Goal: Task Accomplishment & Management: Use online tool/utility

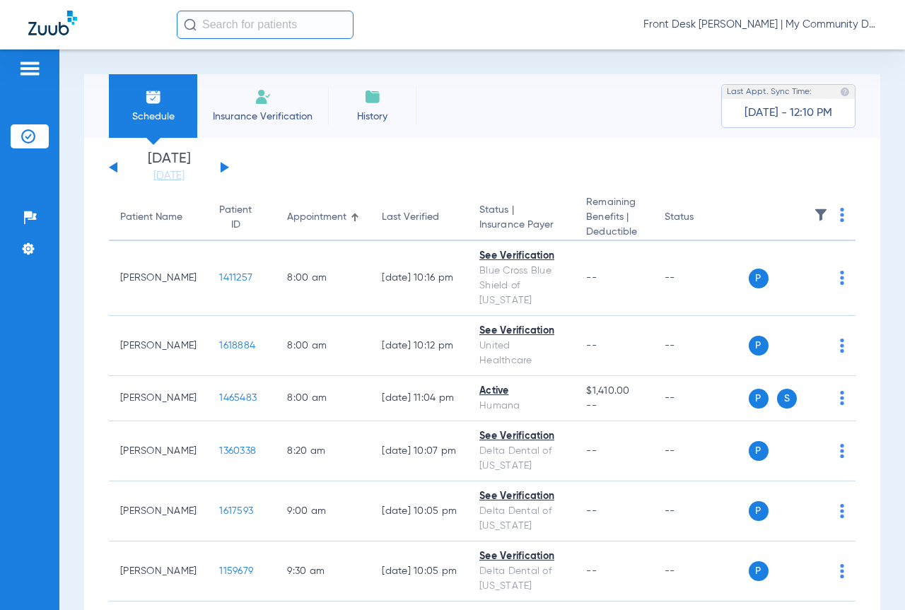
click at [220, 164] on div "[DATE] [DATE] [DATE] [DATE] [DATE] [DATE] [DATE] [DATE] [DATE] [DATE] [DATE] [D…" at bounding box center [169, 167] width 120 height 31
click at [223, 165] on button at bounding box center [225, 167] width 8 height 11
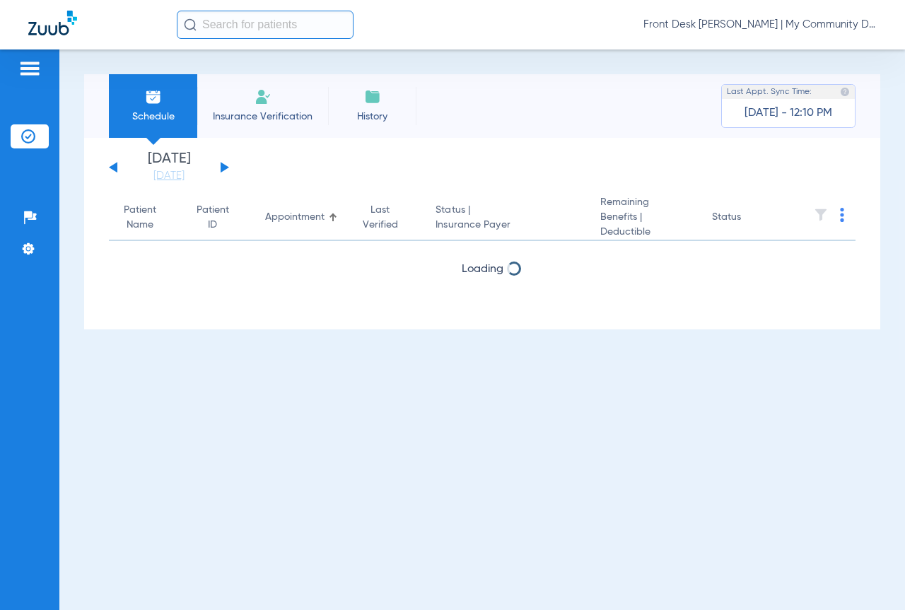
click at [223, 165] on button at bounding box center [225, 167] width 8 height 11
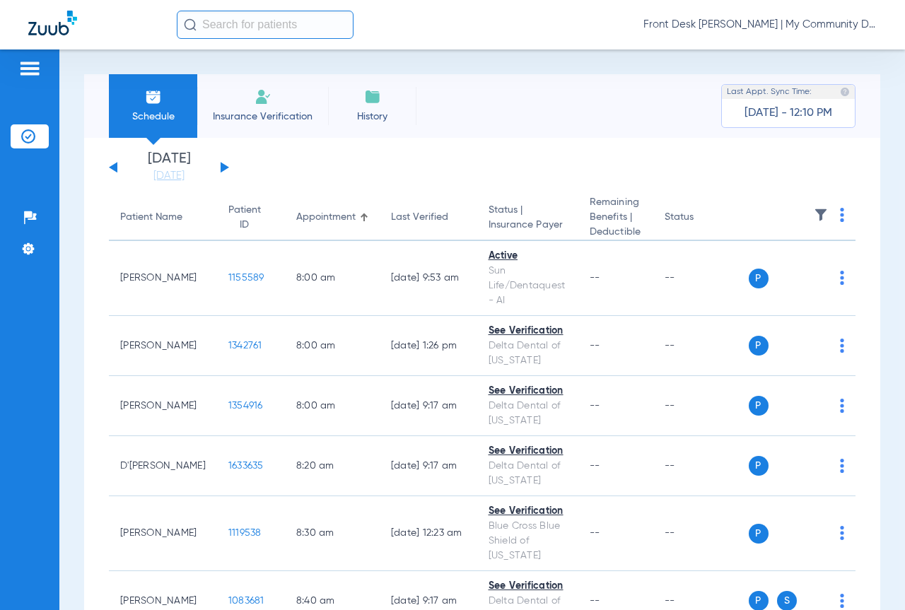
click at [223, 165] on button at bounding box center [225, 167] width 8 height 11
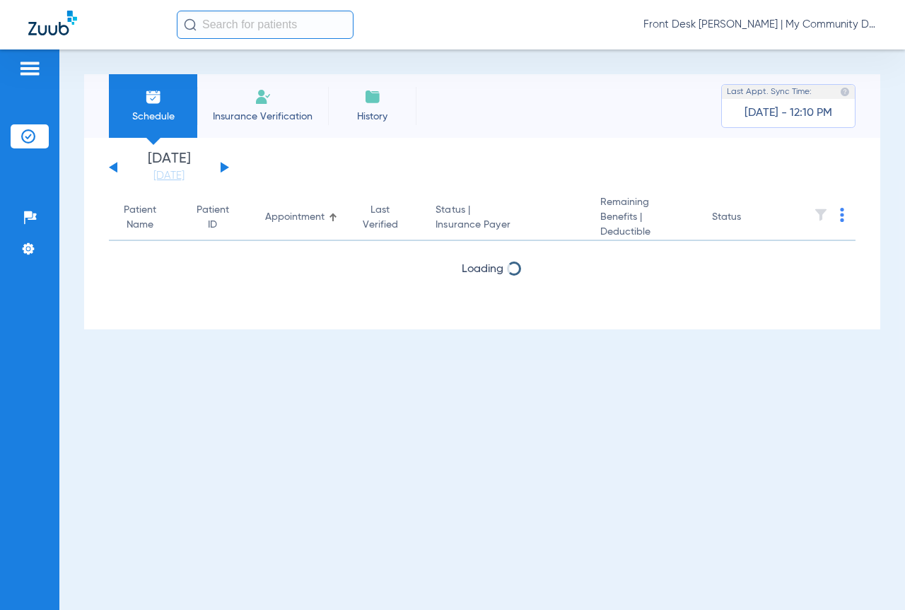
click at [223, 165] on button at bounding box center [225, 167] width 8 height 11
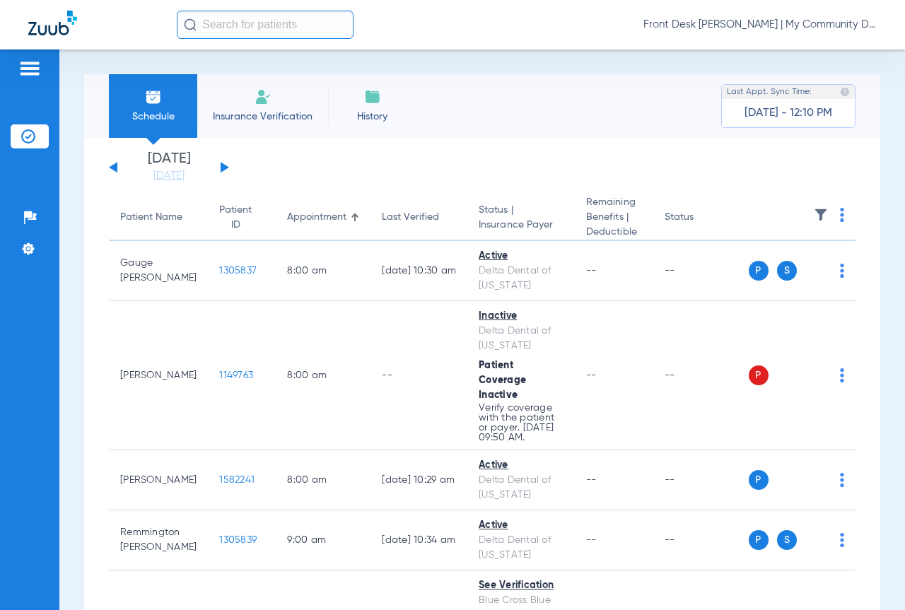
click at [223, 165] on button at bounding box center [225, 167] width 8 height 11
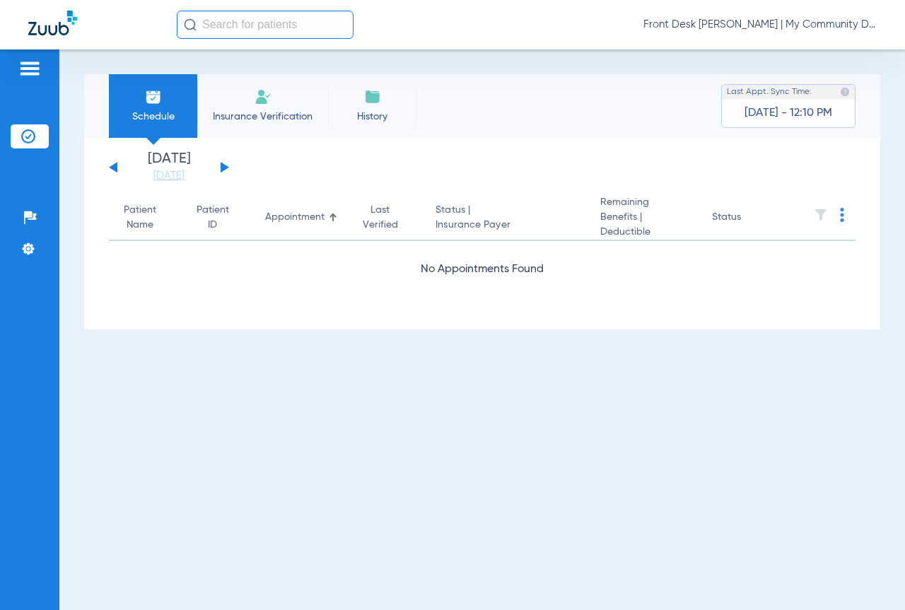
click at [223, 165] on button at bounding box center [225, 167] width 8 height 11
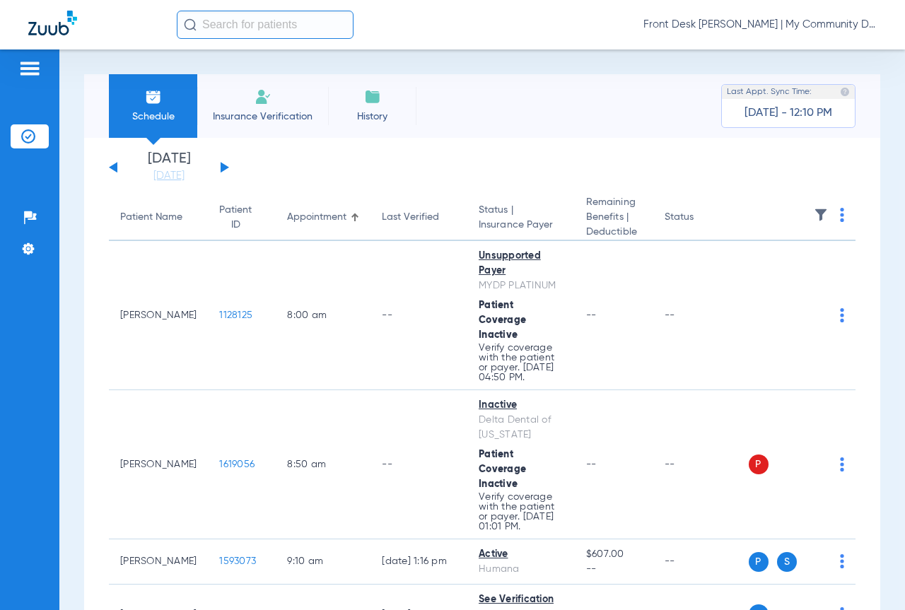
click at [840, 212] on img at bounding box center [842, 215] width 4 height 14
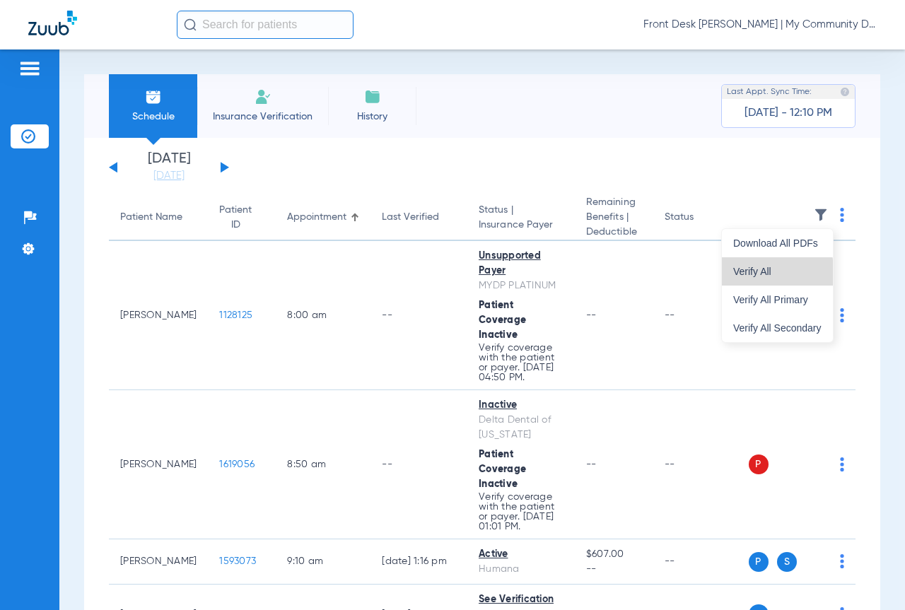
click at [770, 272] on span "Verify All" at bounding box center [777, 271] width 88 height 10
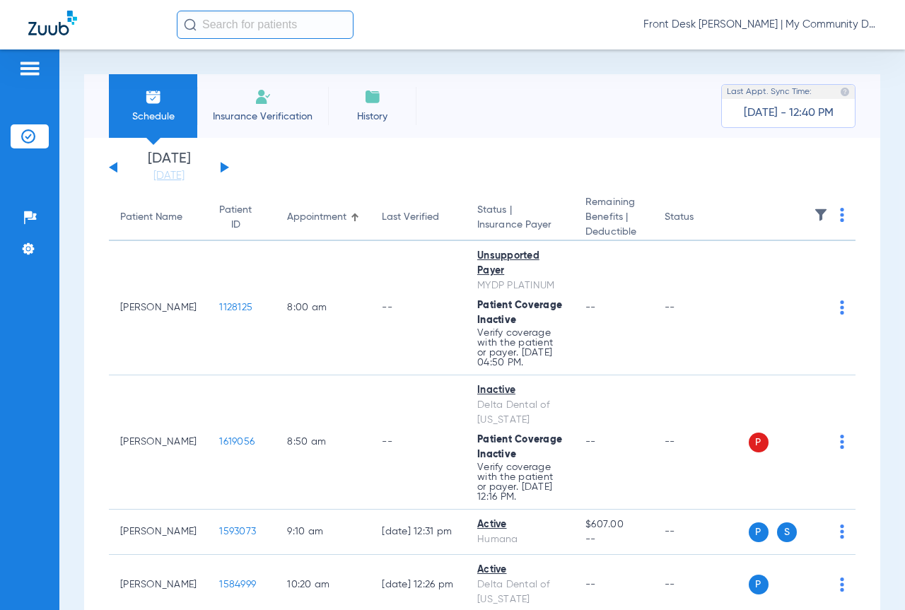
click at [226, 167] on button at bounding box center [225, 167] width 8 height 11
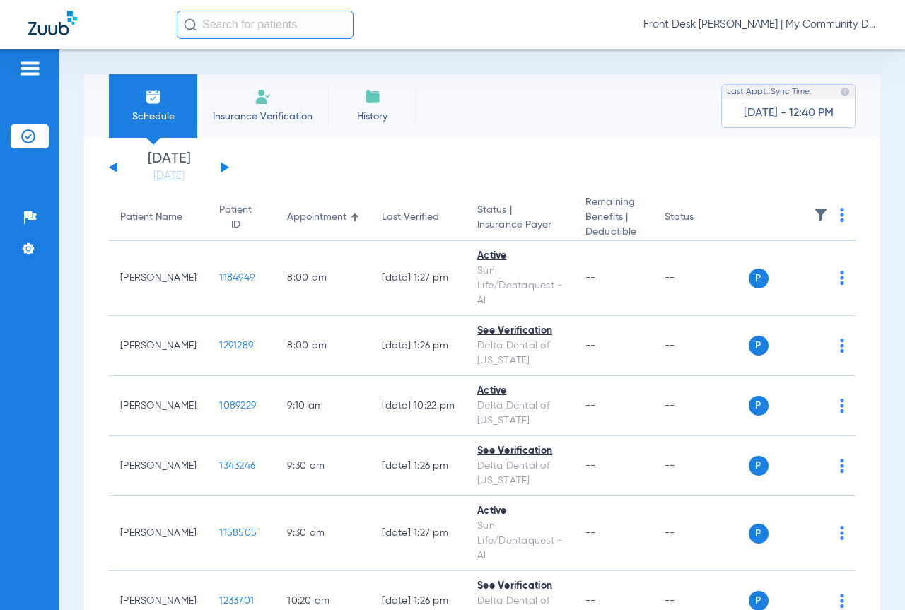
click at [115, 165] on button at bounding box center [113, 167] width 8 height 11
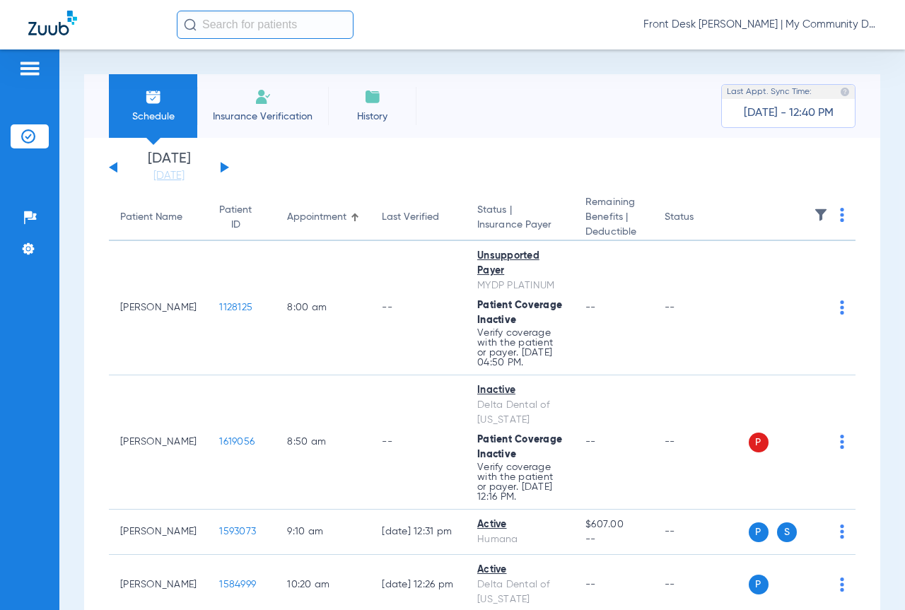
click at [115, 165] on button at bounding box center [113, 167] width 8 height 11
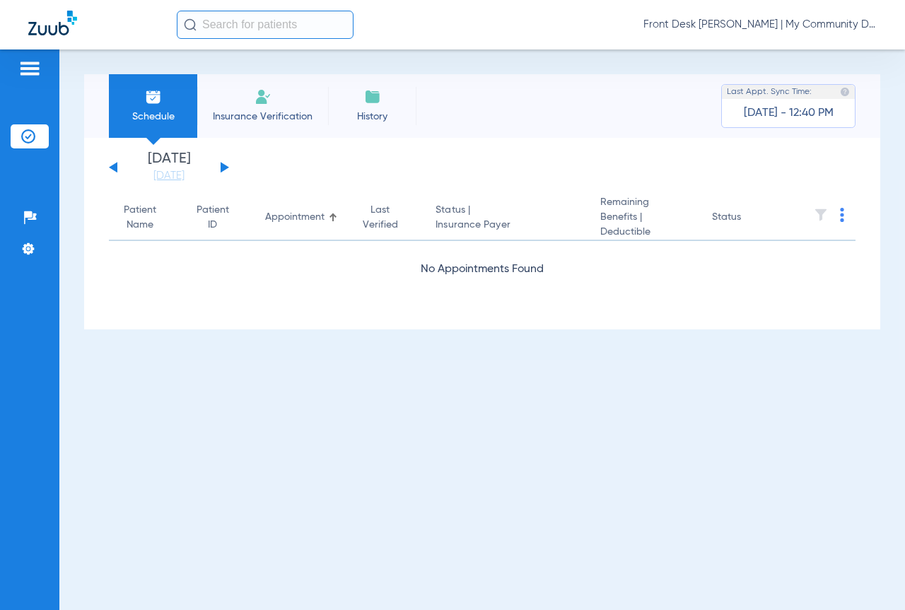
click at [115, 165] on button at bounding box center [113, 167] width 8 height 11
click at [223, 165] on button at bounding box center [225, 167] width 8 height 11
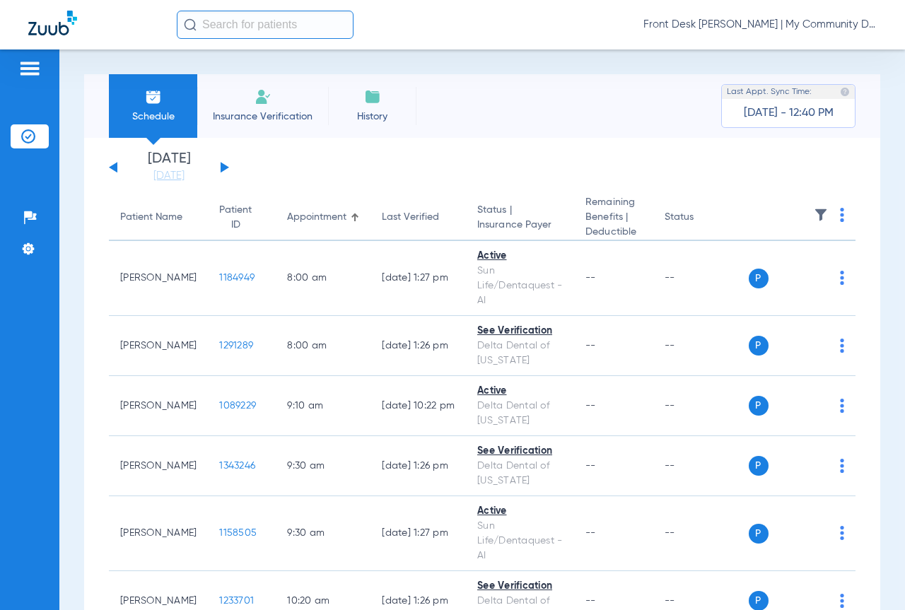
click at [111, 165] on div "[DATE] [DATE] [DATE] [DATE] [DATE] [DATE] [DATE] [DATE] [DATE] [DATE] [DATE] [D…" at bounding box center [169, 167] width 120 height 31
click at [114, 165] on button at bounding box center [113, 167] width 8 height 11
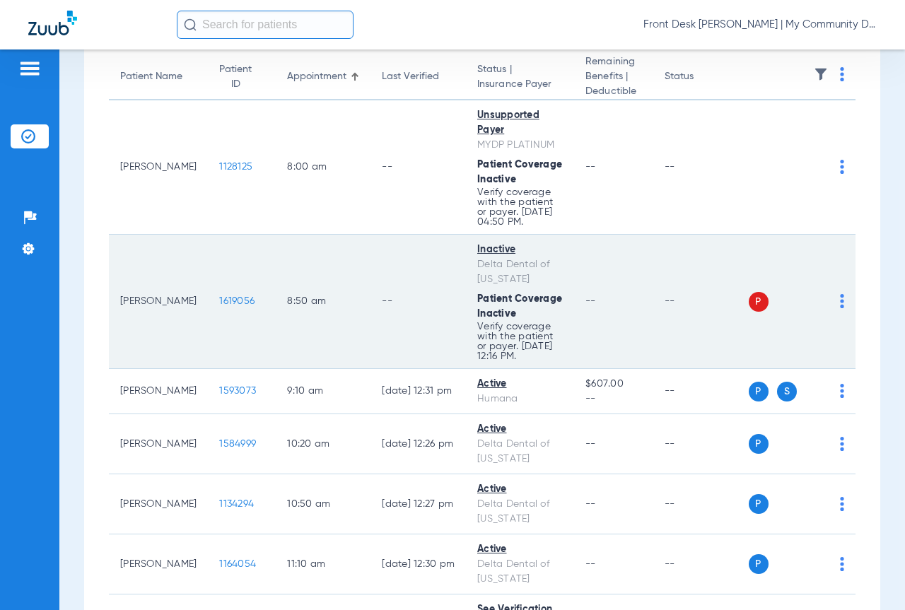
scroll to position [141, 0]
